Goal: Task Accomplishment & Management: Use online tool/utility

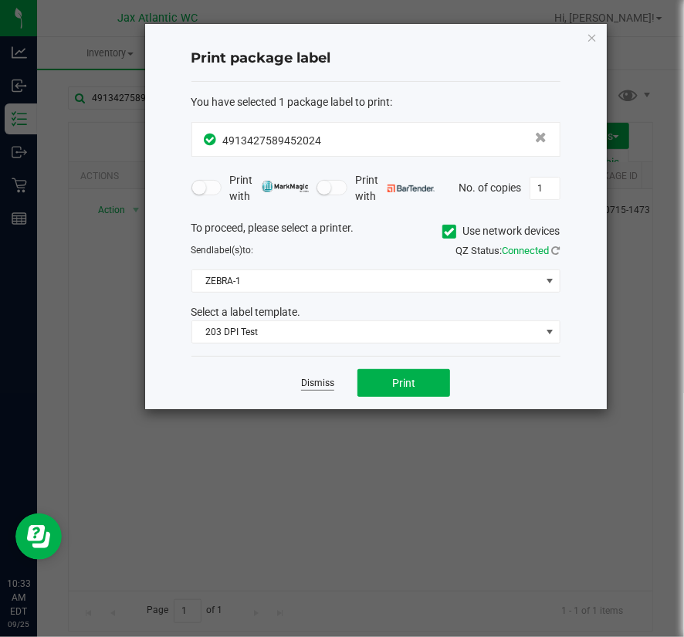
click at [309, 380] on link "Dismiss" at bounding box center [317, 383] width 33 height 13
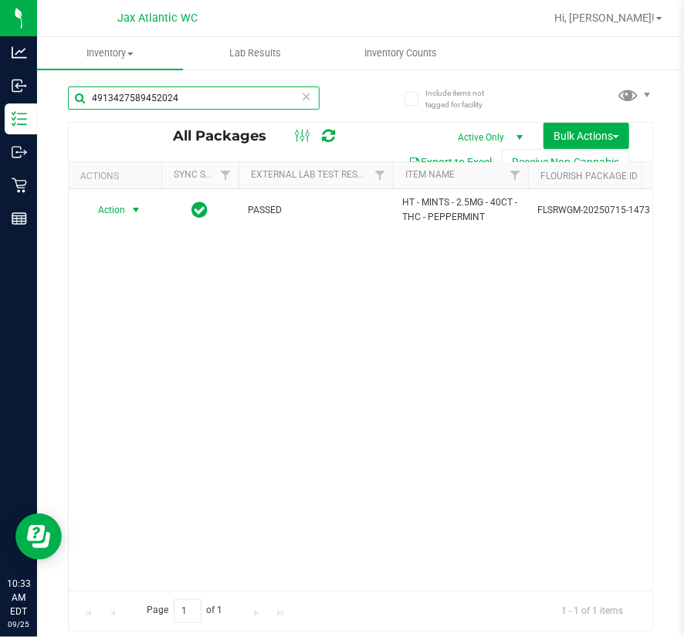
click at [194, 92] on input "4913427589452024" at bounding box center [194, 97] width 252 height 23
click at [206, 96] on input "4913427589452024" at bounding box center [194, 97] width 252 height 23
type input "4"
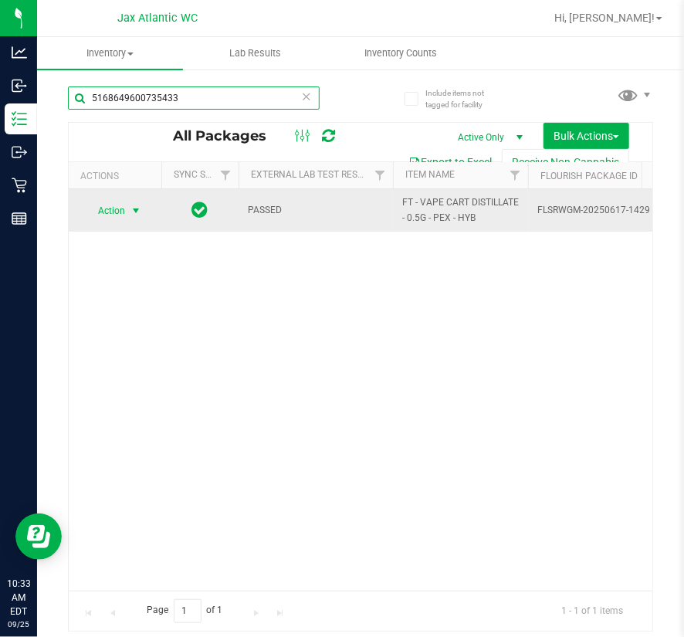
type input "5168649600735433"
click at [130, 211] on span "select" at bounding box center [136, 210] width 12 height 12
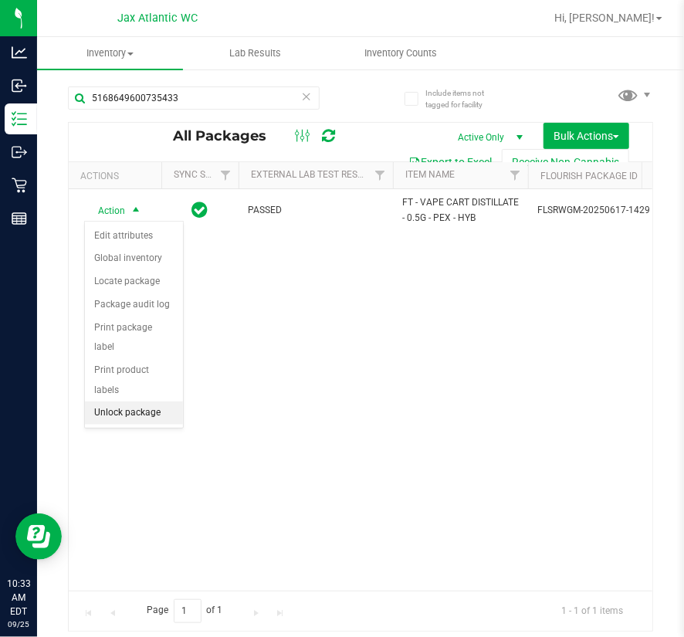
click at [150, 401] on li "Unlock package" at bounding box center [134, 412] width 98 height 23
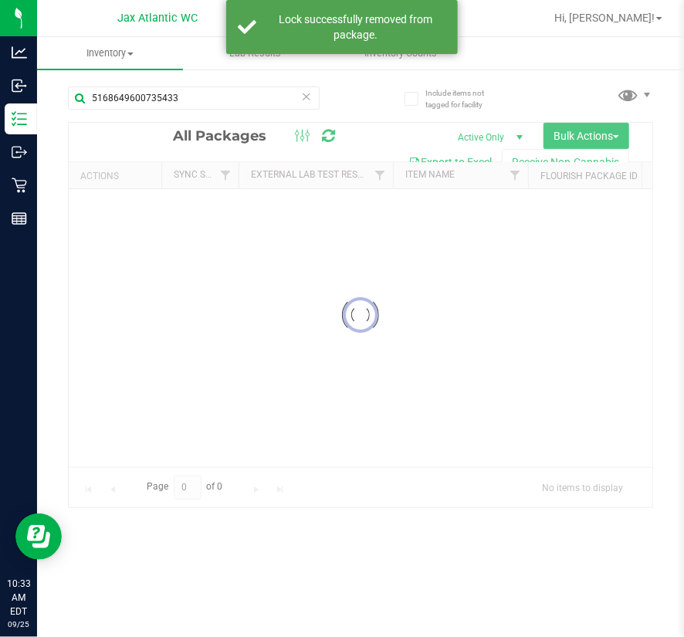
click at [125, 226] on div at bounding box center [360, 315] width 583 height 384
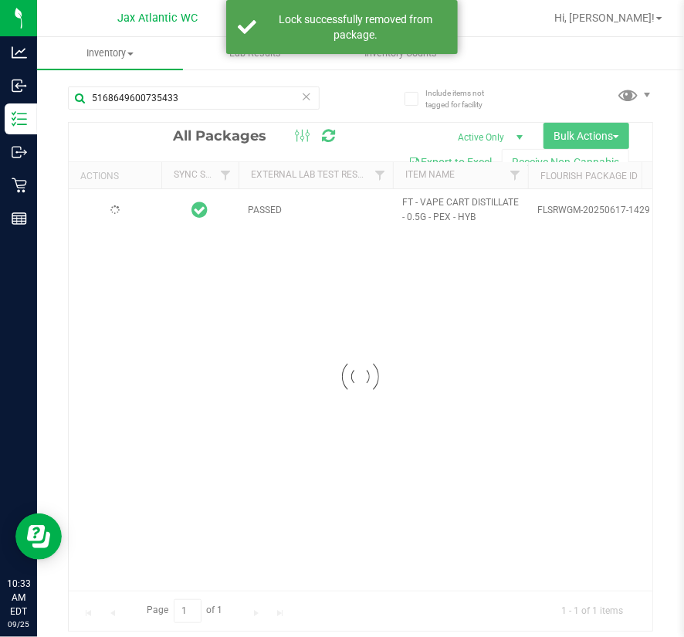
click at [121, 225] on div at bounding box center [360, 377] width 583 height 508
click at [126, 214] on div at bounding box center [360, 377] width 583 height 508
click at [123, 218] on div at bounding box center [360, 377] width 583 height 508
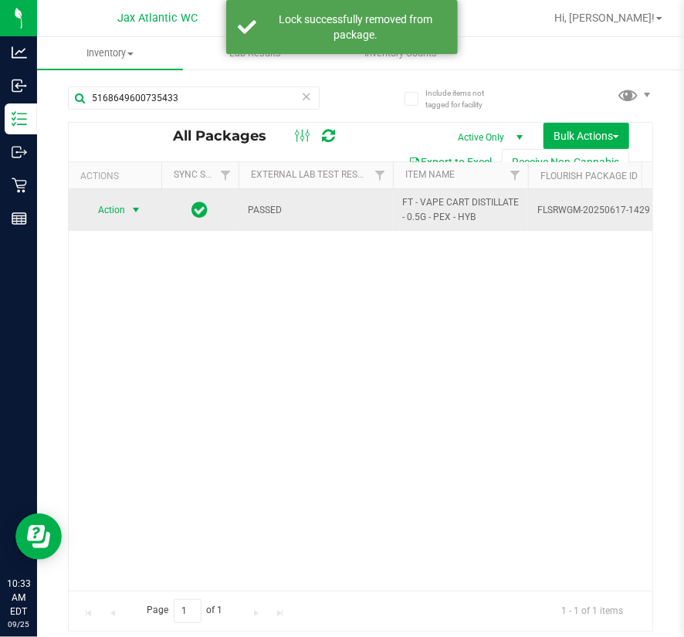
click at [130, 209] on span "select" at bounding box center [136, 210] width 12 height 12
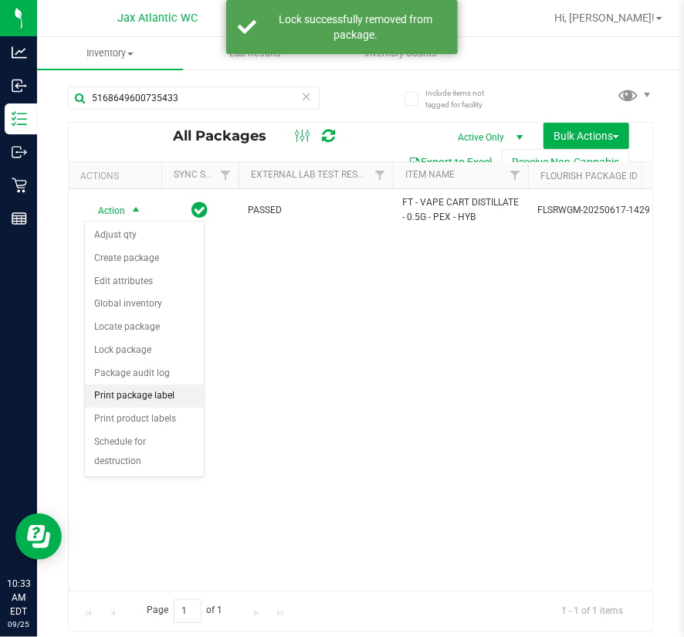
click at [154, 396] on li "Print package label" at bounding box center [144, 395] width 119 height 23
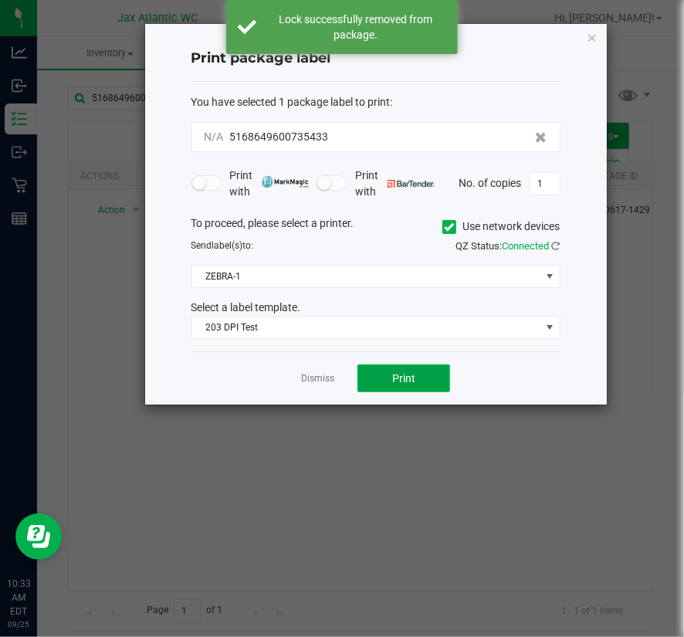
click at [409, 377] on span "Print" at bounding box center [403, 378] width 23 height 12
